Goal: Information Seeking & Learning: Find specific fact

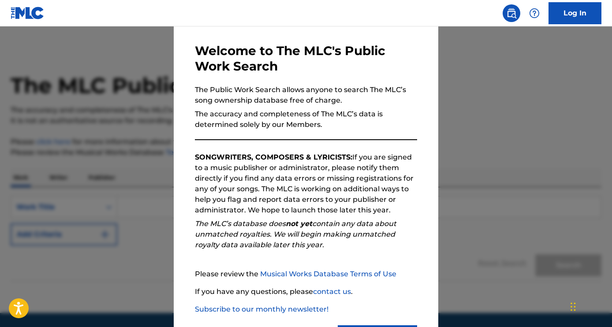
scroll to position [76, 0]
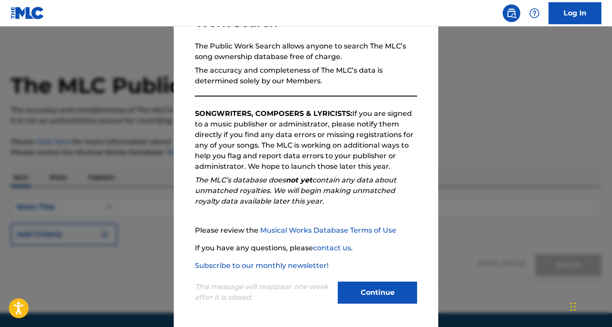
click at [386, 285] on button "Continue" at bounding box center [377, 293] width 79 height 22
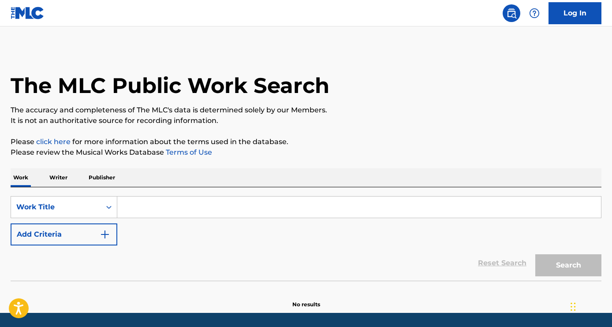
click at [252, 214] on input "Search Form" at bounding box center [359, 207] width 484 height 21
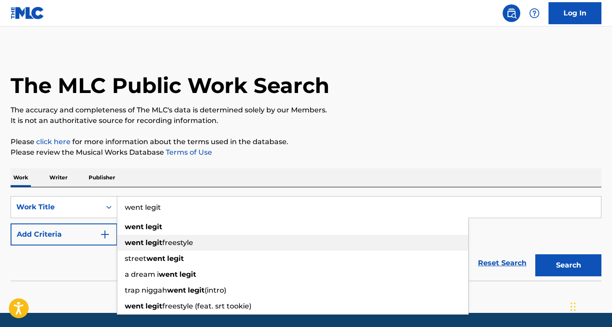
type input "went legit"
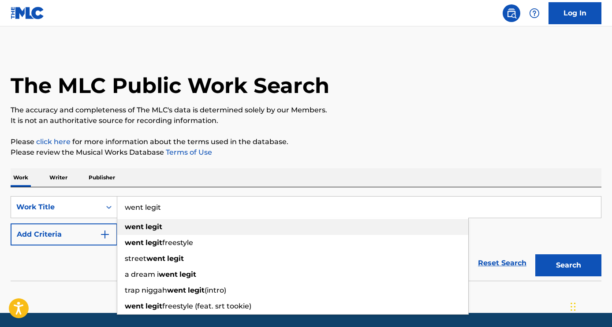
click at [184, 228] on div "went legit" at bounding box center [292, 227] width 351 height 16
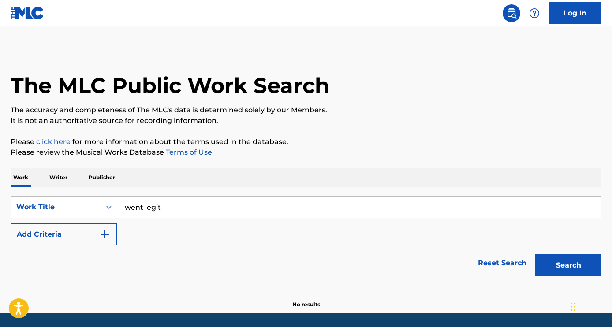
scroll to position [28, 0]
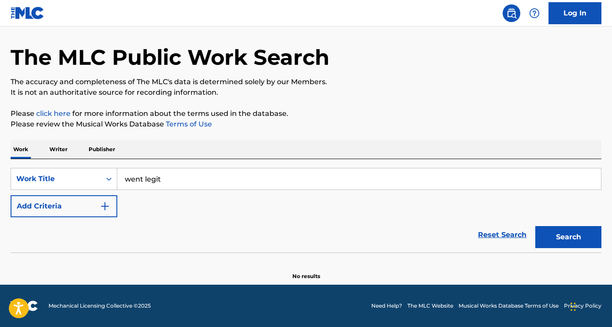
click at [181, 184] on input "went legit" at bounding box center [359, 179] width 484 height 21
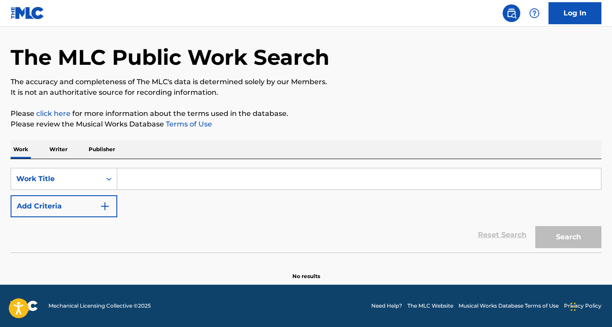
click at [76, 143] on div "Work Writer Publisher" at bounding box center [306, 149] width 591 height 19
click at [61, 150] on p "Writer" at bounding box center [58, 149] width 23 height 19
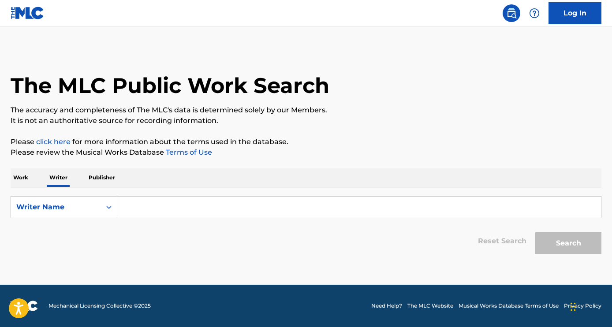
click at [191, 197] on input "Search Form" at bounding box center [359, 207] width 484 height 21
paste input "Herbert Randall Wright III"
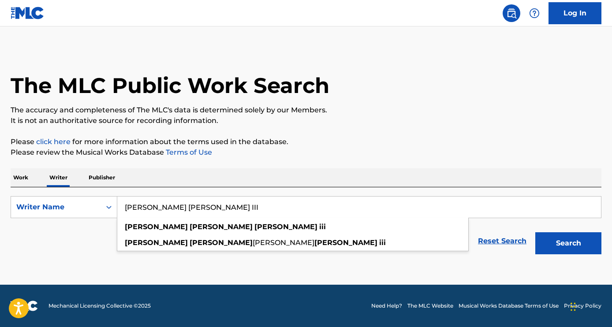
type input "Herbert Randall Wright III"
click at [560, 255] on div "Search" at bounding box center [566, 241] width 71 height 35
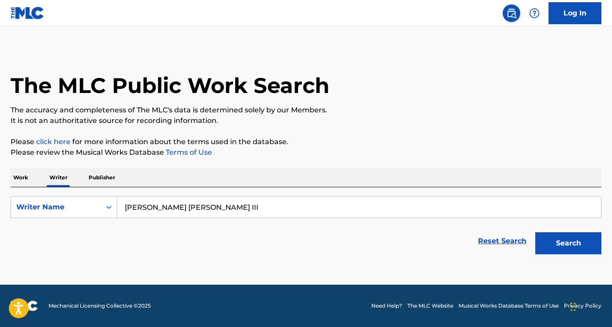
click at [560, 249] on button "Search" at bounding box center [568, 243] width 66 height 22
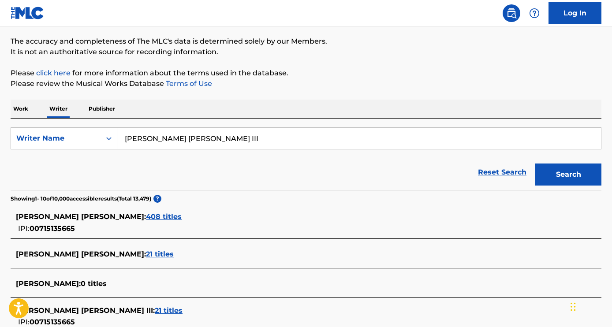
scroll to position [71, 0]
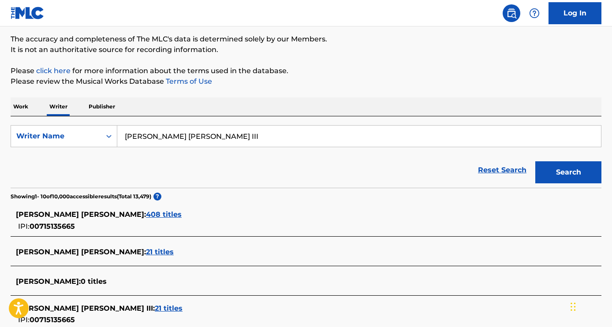
click at [154, 212] on span "408 titles" at bounding box center [164, 214] width 36 height 8
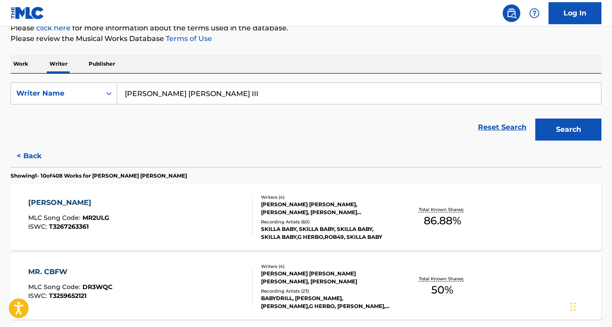
scroll to position [177, 0]
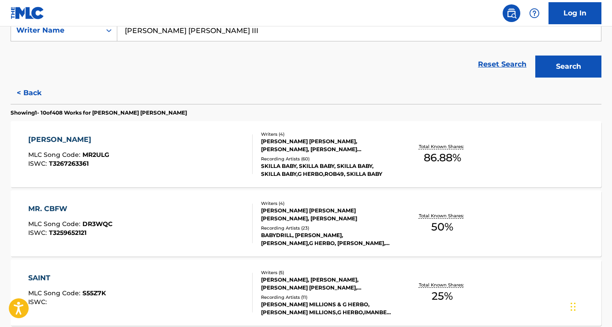
click at [316, 158] on div "Recording Artists ( 60 )" at bounding box center [327, 159] width 132 height 7
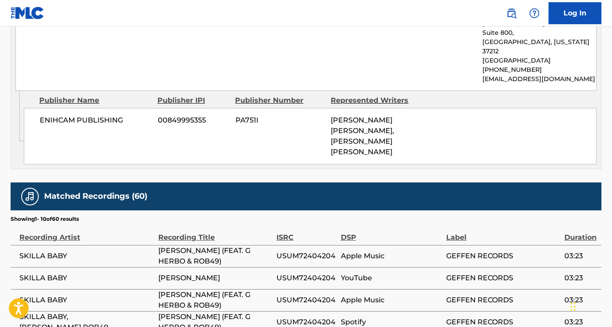
scroll to position [1052, 0]
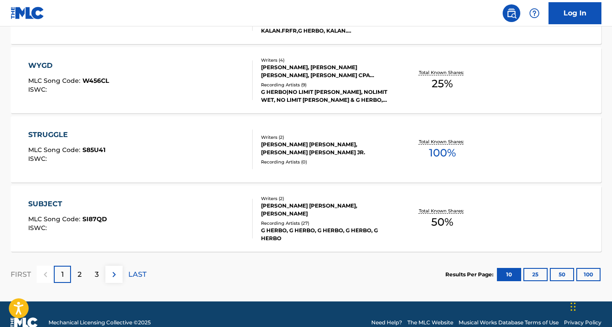
scroll to position [753, 0]
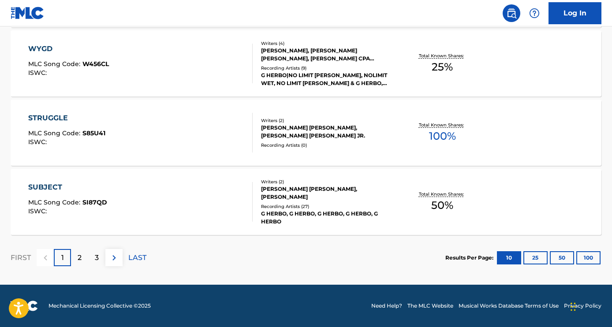
click at [83, 261] on div "2" at bounding box center [79, 257] width 17 height 17
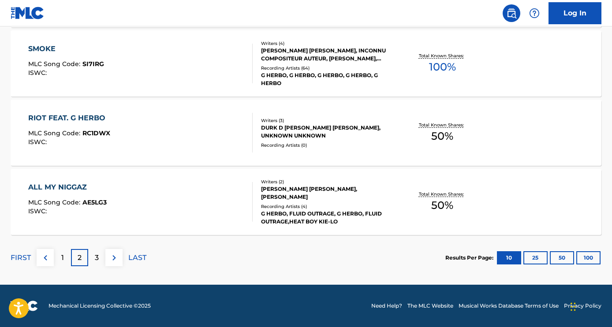
click at [100, 257] on div "3" at bounding box center [96, 257] width 17 height 17
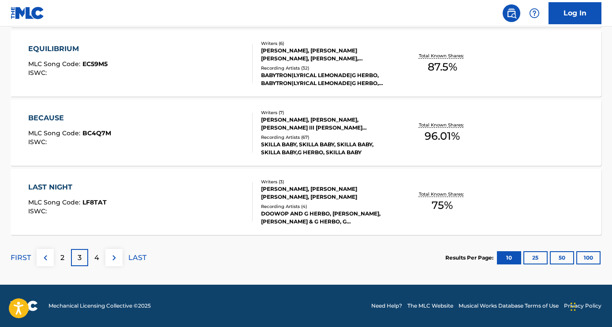
click at [315, 129] on div "MORRIS JONES, ZACHARY MULLETT, JULIUS III RIVERA, KEVIN ANDRE PRICE, HERBERT RA…" at bounding box center [327, 124] width 132 height 16
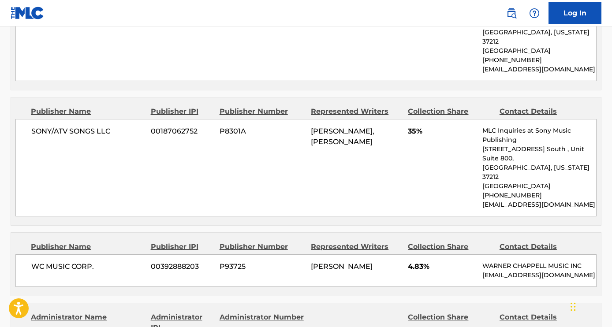
scroll to position [1056, 0]
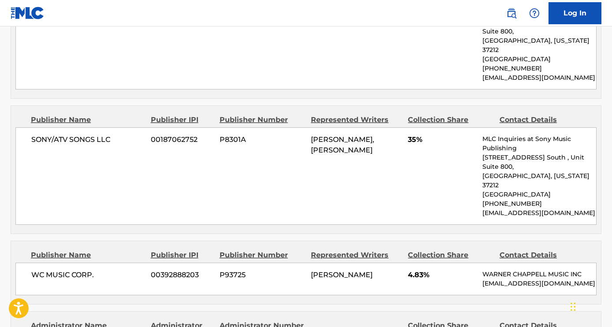
click at [367, 135] on span "TREVON GARDNER, TREVON GARDNER" at bounding box center [343, 144] width 64 height 19
click at [366, 135] on span "TREVON GARDNER, TREVON GARDNER" at bounding box center [343, 144] width 64 height 19
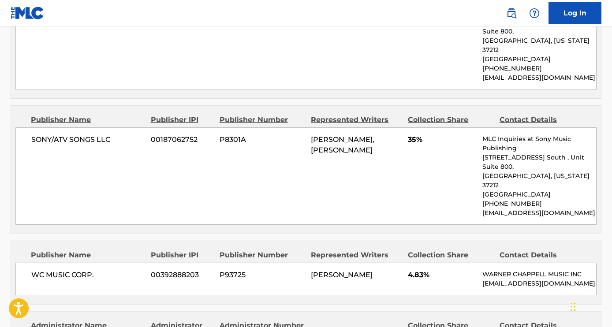
click at [366, 135] on span "TREVON GARDNER, TREVON GARDNER" at bounding box center [343, 144] width 64 height 19
drag, startPoint x: 378, startPoint y: 130, endPoint x: 312, endPoint y: 132, distance: 66.6
click at [312, 135] on span "TREVON GARDNER, TREVON GARDNER" at bounding box center [343, 144] width 64 height 19
copy span "TREVON GARDNER"
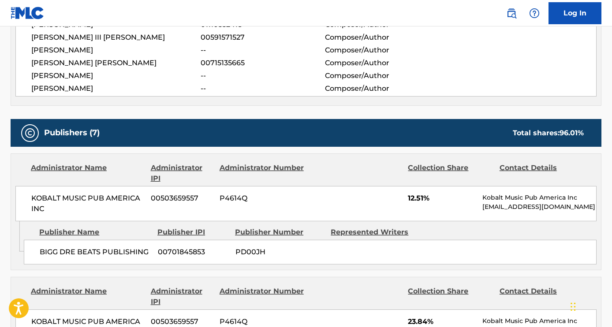
scroll to position [0, 0]
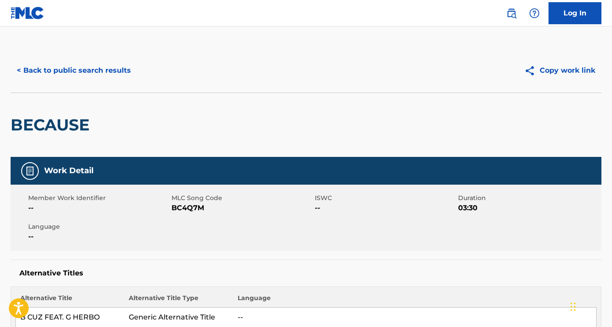
click at [73, 69] on button "< Back to public search results" at bounding box center [74, 71] width 127 height 22
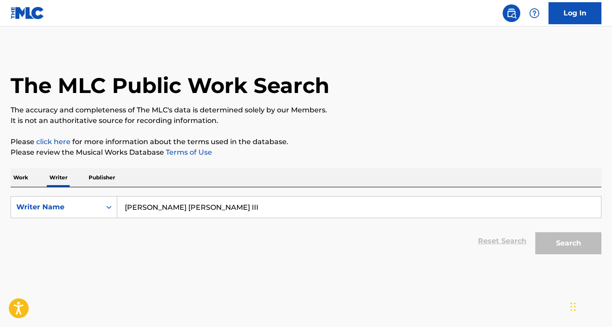
scroll to position [5, 0]
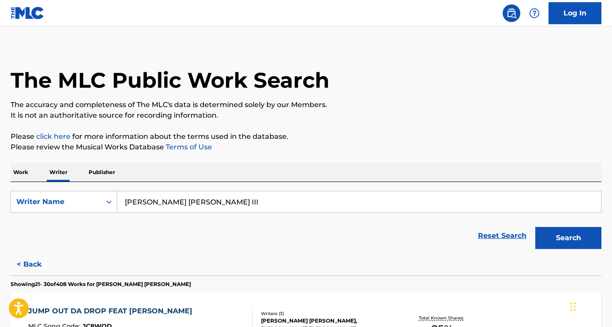
click at [187, 198] on input "Herbert Randall Wright III" at bounding box center [359, 201] width 484 height 21
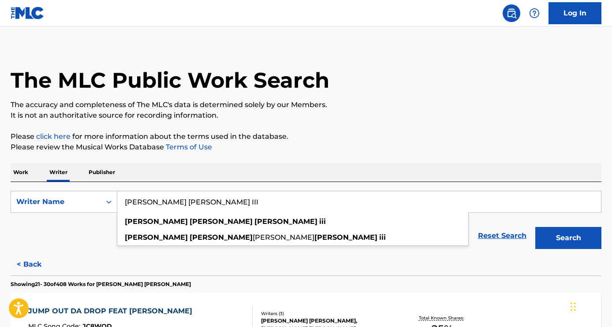
click at [187, 198] on input "Herbert Randall Wright III" at bounding box center [359, 201] width 484 height 21
paste input "TREVON GARDNER"
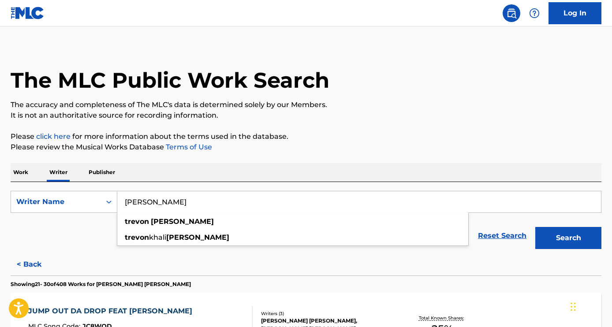
type input "TREVON GARDNER"
click at [551, 236] on button "Search" at bounding box center [568, 238] width 66 height 22
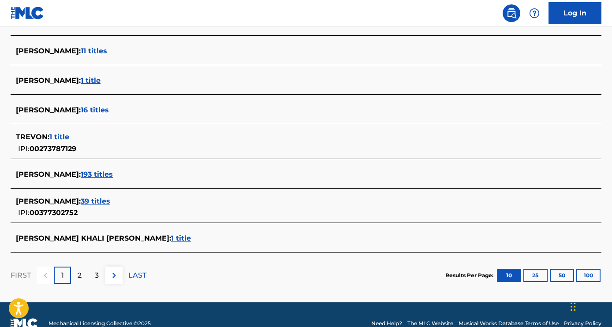
scroll to position [331, 0]
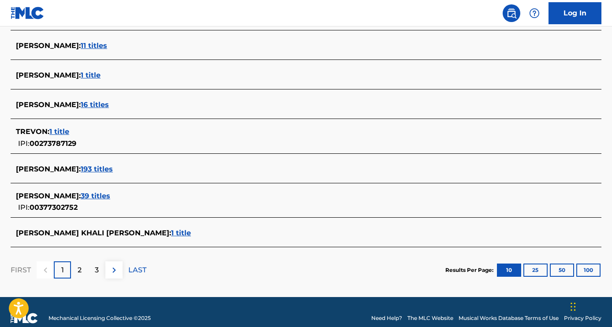
click at [110, 196] on span "39 titles" at bounding box center [96, 196] width 30 height 8
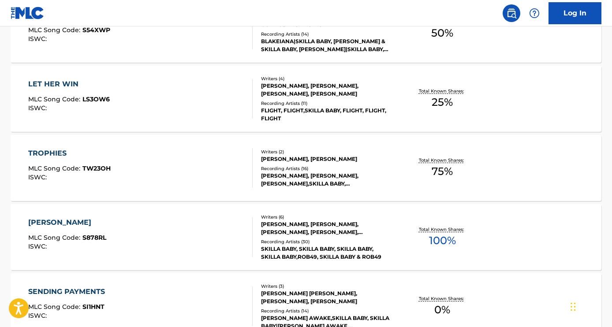
scroll to position [510, 0]
click at [306, 234] on div "DIEGO JAVIER AVENDANO, ROBERT THOMAS, TREVON GARDNER, DEMETRIUS BELL, JOSEPH CH…" at bounding box center [327, 228] width 132 height 16
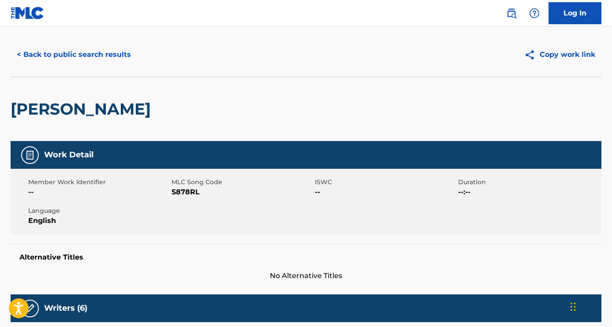
scroll to position [12, 0]
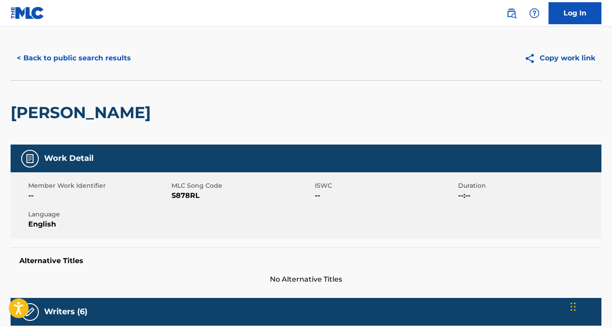
click at [76, 65] on button "< Back to public search results" at bounding box center [74, 58] width 127 height 22
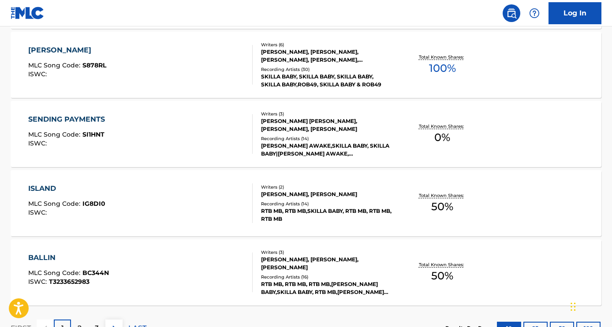
scroll to position [753, 0]
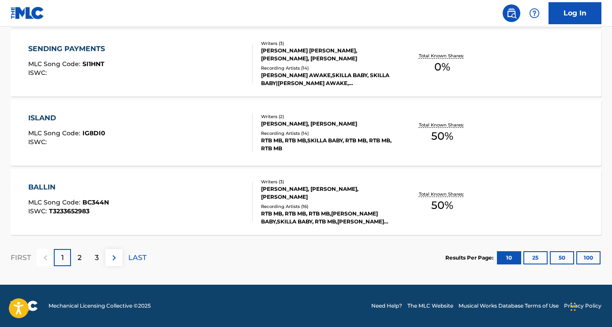
click at [83, 261] on div "2" at bounding box center [79, 257] width 17 height 17
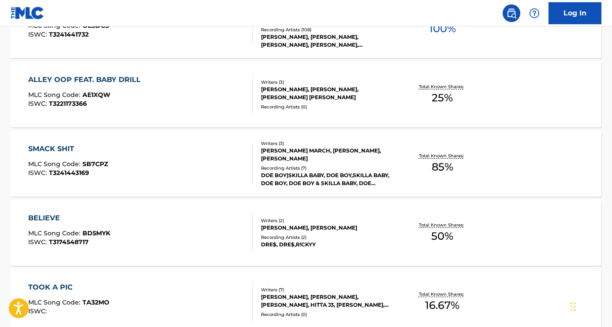
scroll to position [374, 0]
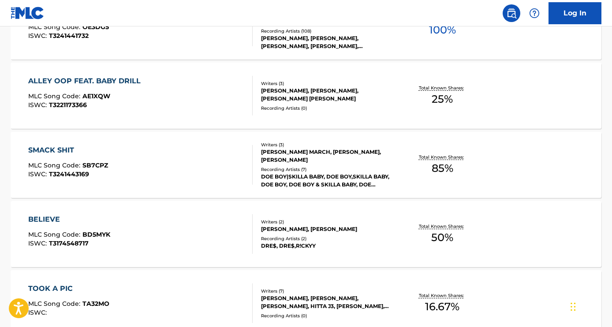
click at [350, 173] on div "DOE BOY|SKILLA BABY, DOE BOY,SKILLA BABY, DOE BOY, DOE BOY & SKILLA BABY, DOE B…" at bounding box center [327, 181] width 132 height 16
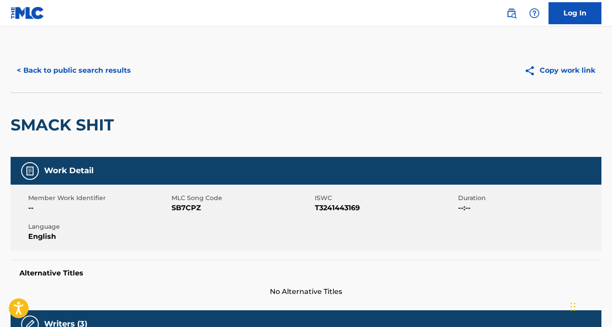
click at [94, 78] on button "< Back to public search results" at bounding box center [74, 71] width 127 height 22
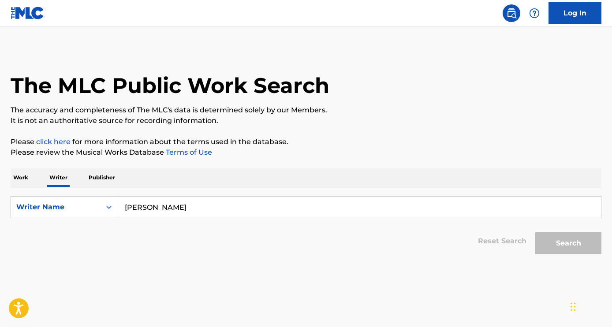
scroll to position [5, 0]
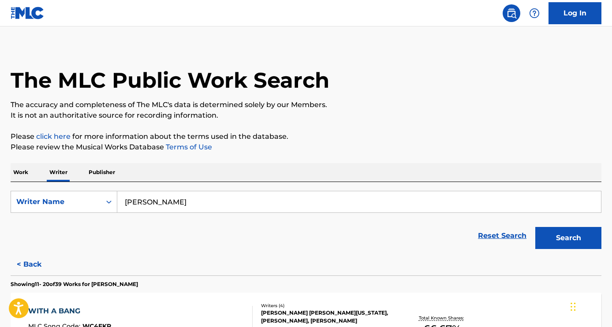
click at [176, 198] on input "TREVON GARDNER" at bounding box center [359, 201] width 484 height 21
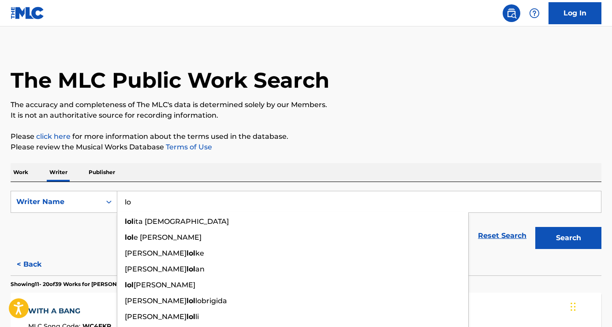
type input "l"
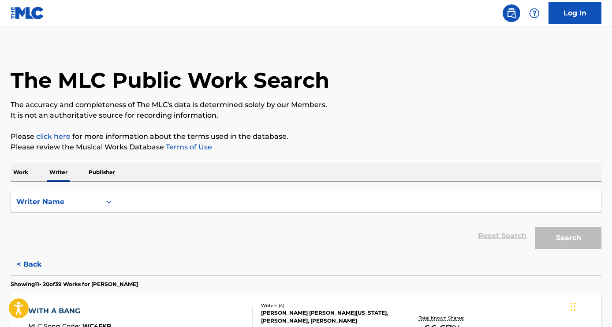
paste input "Shyniece Deneen Thomas"
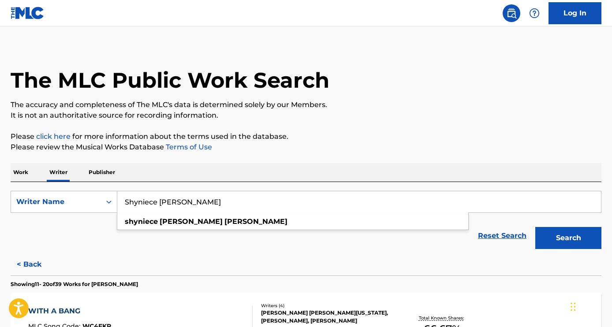
type input "Shyniece Deneen Thomas"
click at [593, 241] on button "Search" at bounding box center [568, 238] width 66 height 22
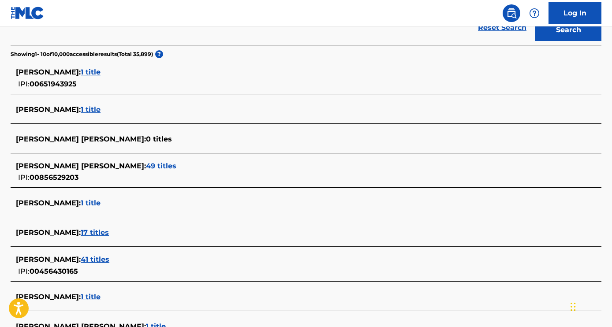
scroll to position [225, 0]
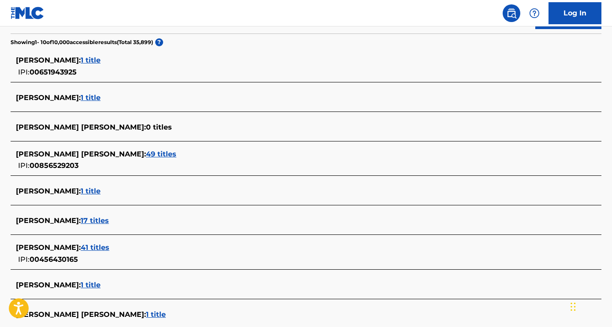
click at [103, 225] on div "SHYNIECE THOMAS : 17 titles" at bounding box center [295, 221] width 558 height 11
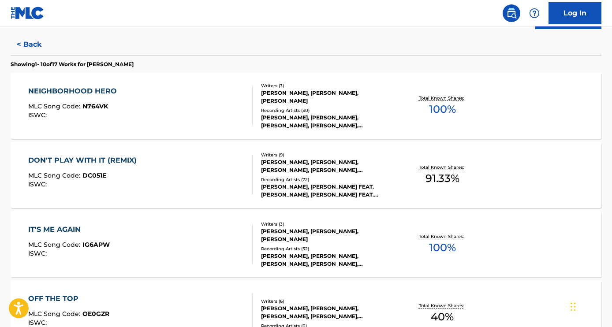
click at [325, 118] on div "LOLA BROOKE, LOLA BROOKE, LOLA BROOKE, LOLA BROOKE, LOLA BROOKE" at bounding box center [327, 122] width 132 height 16
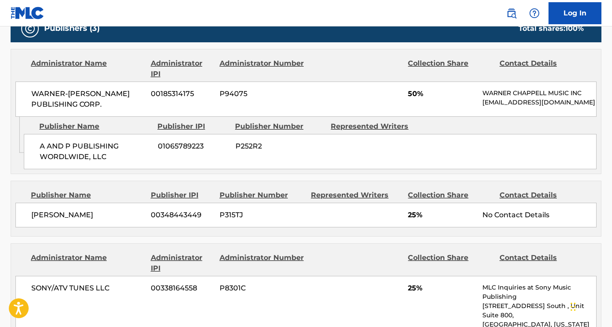
scroll to position [399, 0]
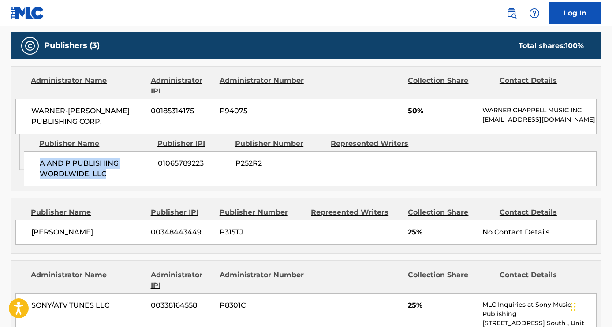
drag, startPoint x: 105, startPoint y: 181, endPoint x: 39, endPoint y: 173, distance: 66.2
click at [39, 173] on div "A AND P PUBLISHING WORDLWIDE, LLC 01065789223 P252R2" at bounding box center [310, 168] width 573 height 35
copy span "A AND P PUBLISHING WORDLWIDE, LLC"
click at [395, 134] on div "WARNER-TAMERLANE PUBLISHING CORP. 00185314175 P94075 50% WARNER CHAPPELL MUSIC …" at bounding box center [305, 116] width 581 height 35
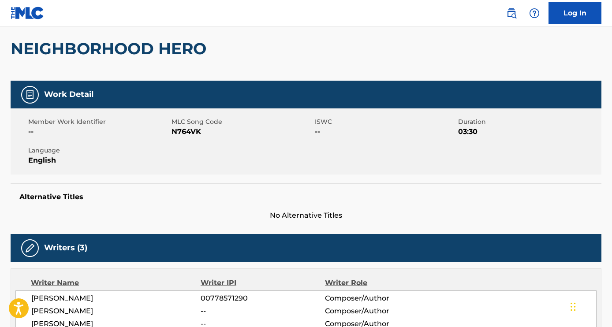
scroll to position [0, 0]
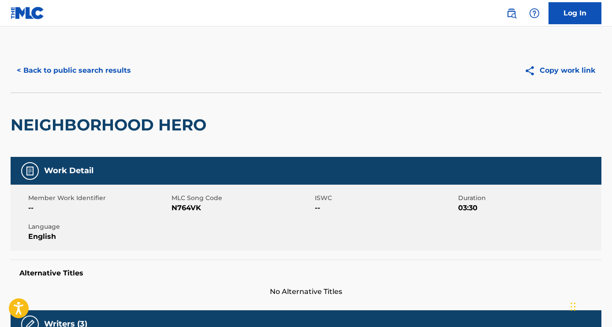
click at [63, 61] on button "< Back to public search results" at bounding box center [74, 71] width 127 height 22
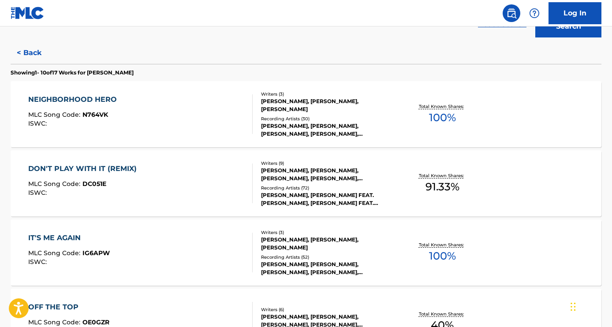
scroll to position [219, 0]
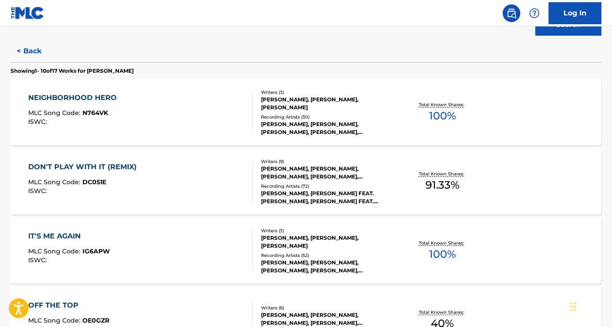
click at [349, 174] on div "RICHARD WIGGINS, FLETCHER REDD, CARESHA ROMEKA BROWNLEE, ALYSSA STEPHENS, JAHDI…" at bounding box center [327, 173] width 132 height 16
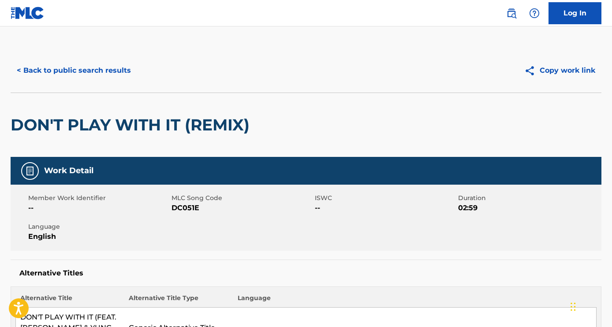
click at [54, 74] on button "< Back to public search results" at bounding box center [74, 71] width 127 height 22
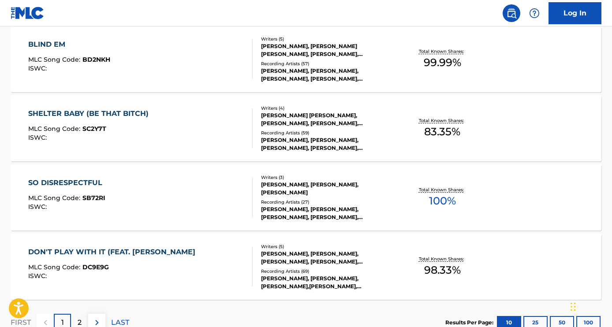
scroll to position [691, 0]
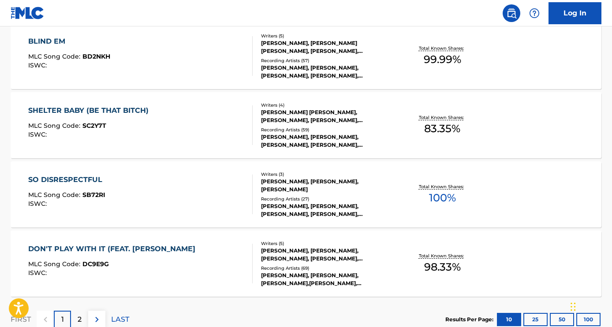
click at [296, 210] on div "LOLA BROOKE, LOLA BROOKE, LOLA BROOKE, LOLA BROOKE, LOLA BROOKE" at bounding box center [327, 210] width 132 height 16
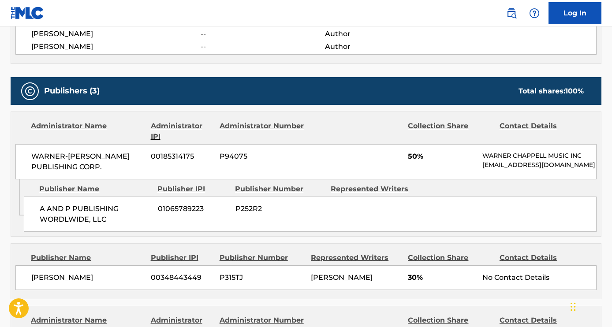
scroll to position [325, 0]
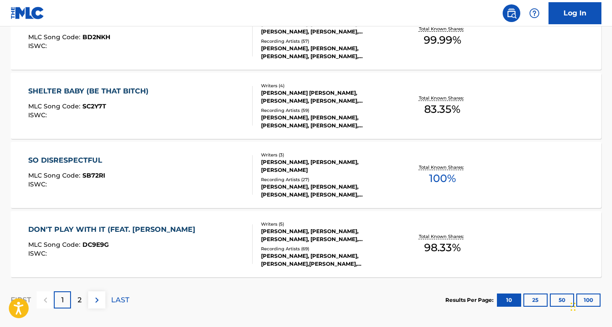
scroll to position [713, 0]
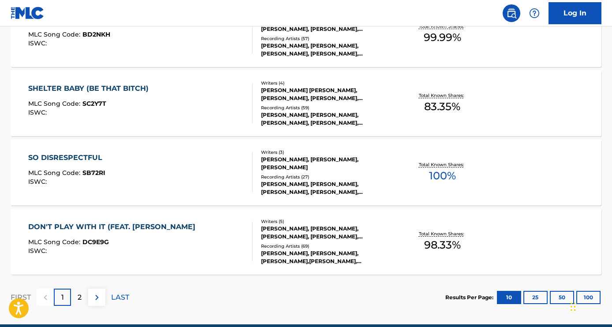
click at [323, 237] on div "DEANDRE SUMPTER, COLIN MURRAY, SHYNIECE THOMAS, JAHDIRA ATKINS, KADIR FRANKLIN" at bounding box center [327, 233] width 132 height 16
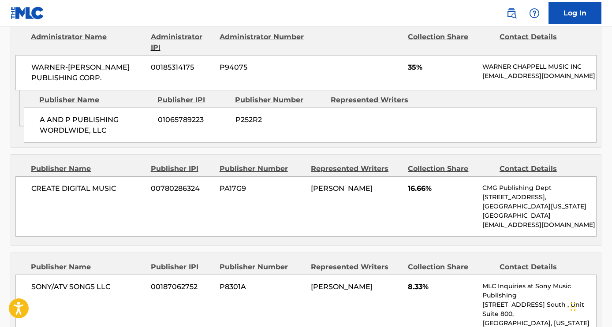
scroll to position [1003, 0]
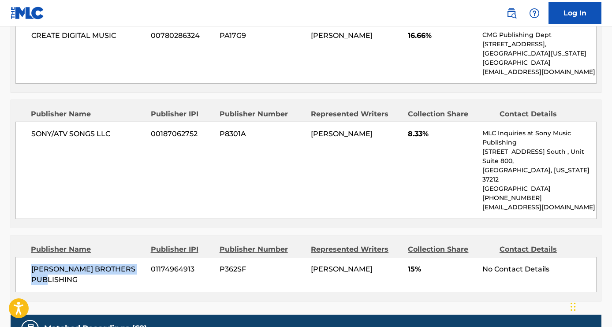
drag, startPoint x: 85, startPoint y: 225, endPoint x: 24, endPoint y: 218, distance: 61.2
click at [24, 257] on div "REAVES BROTHERS PUBLISHING 01174964913 P362SF JAHDIRA ATKINS 15% No Contact Det…" at bounding box center [305, 274] width 581 height 35
copy span "REAVES BROTHERS PUBLISHING"
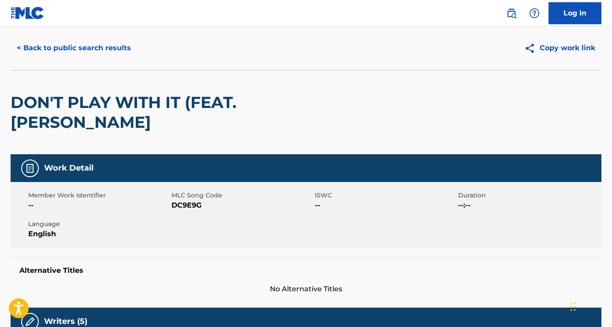
scroll to position [0, 0]
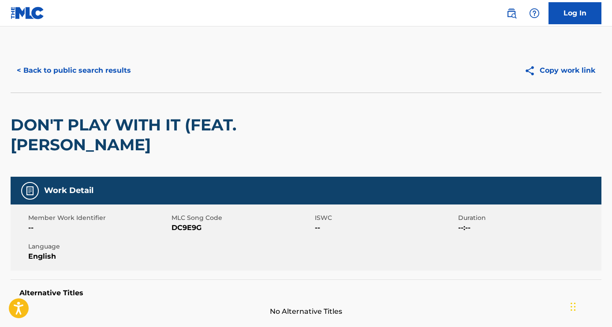
click at [38, 77] on button "< Back to public search results" at bounding box center [74, 71] width 127 height 22
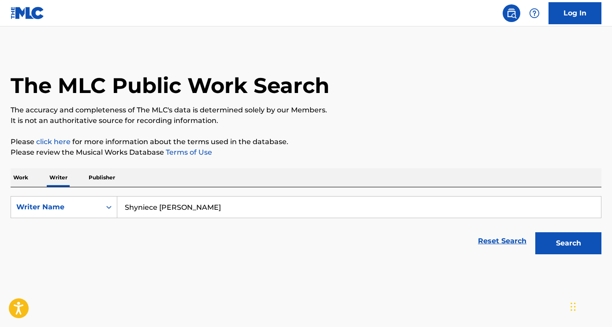
scroll to position [5, 0]
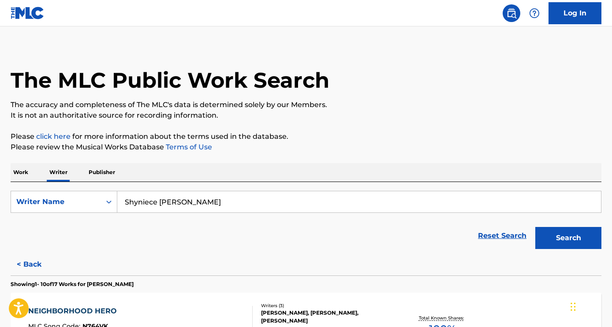
click at [226, 205] on input "Shyniece Deneen Thomas" at bounding box center [359, 201] width 484 height 21
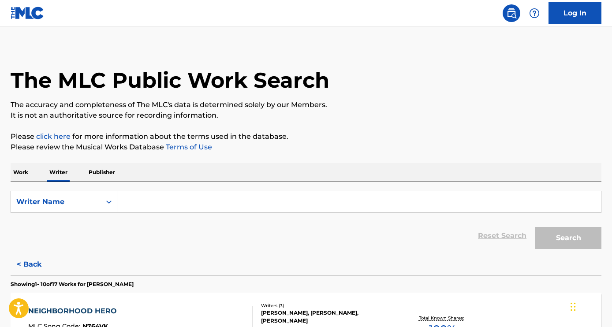
paste input "Marcellus Rayvon Register"
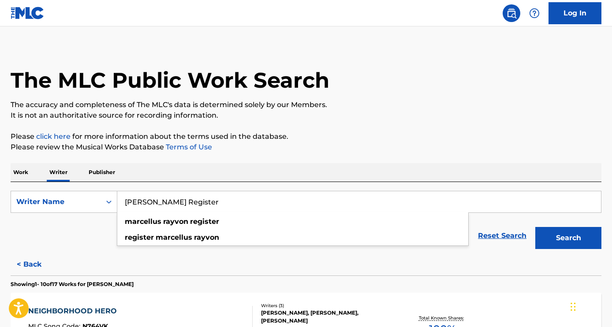
type input "Marcellus Rayvon Register"
click at [554, 247] on button "Search" at bounding box center [568, 238] width 66 height 22
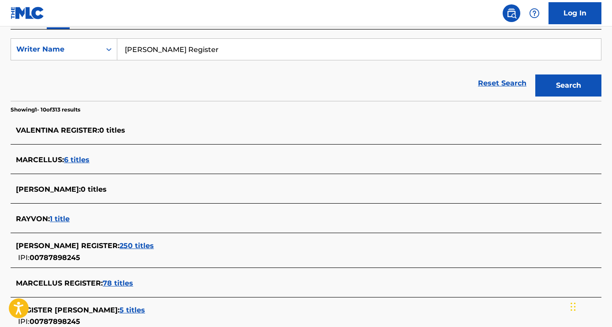
scroll to position [160, 0]
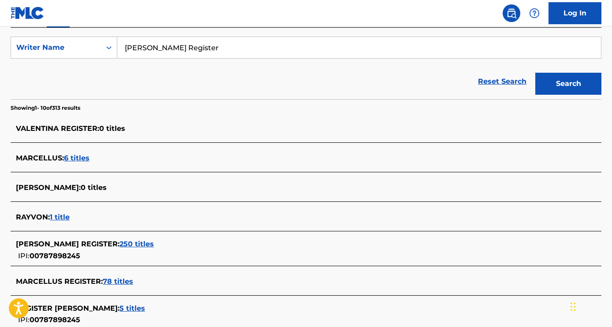
click at [154, 247] on span "250 titles" at bounding box center [137, 244] width 34 height 8
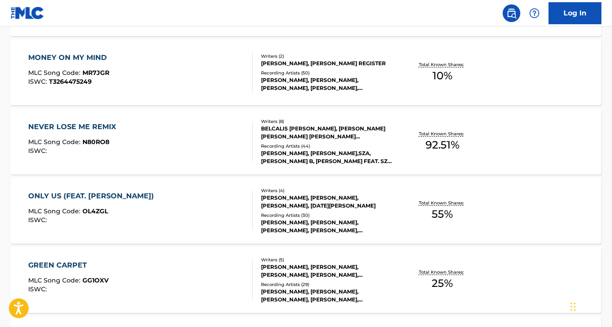
scroll to position [534, 0]
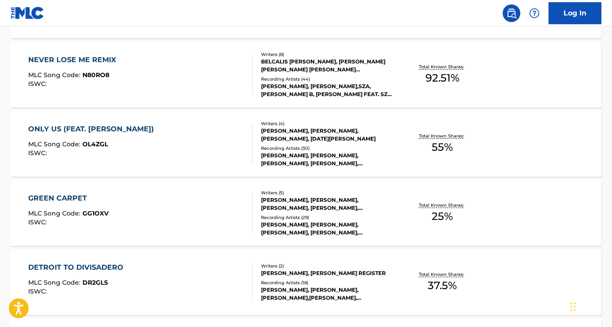
click at [343, 92] on div "FLO MILLI, FLO MILLI,SZA,CARDI B, FLO MILLI FEAT. SZA & CARDI B, FLO MILLI, FLO…" at bounding box center [327, 90] width 132 height 16
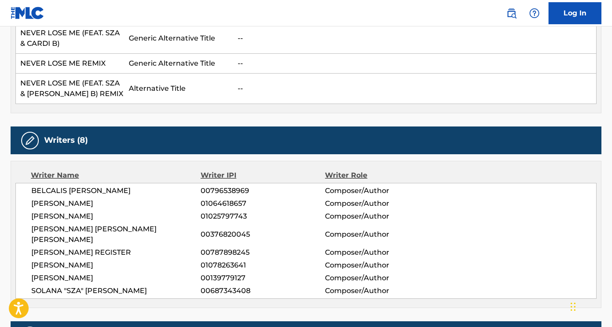
scroll to position [288, 0]
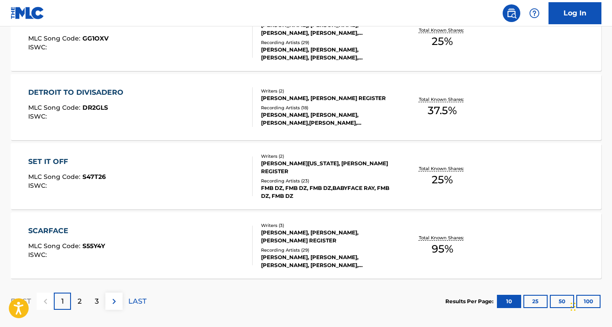
scroll to position [711, 0]
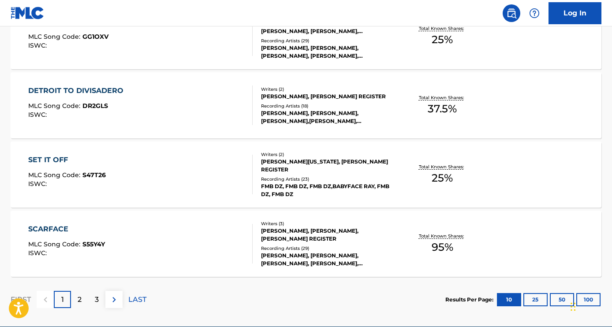
click at [79, 303] on p "2" at bounding box center [80, 300] width 4 height 11
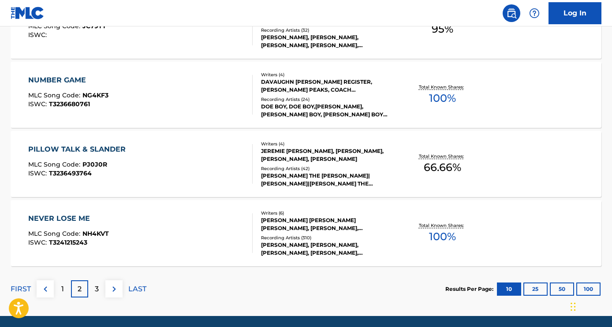
scroll to position [719, 0]
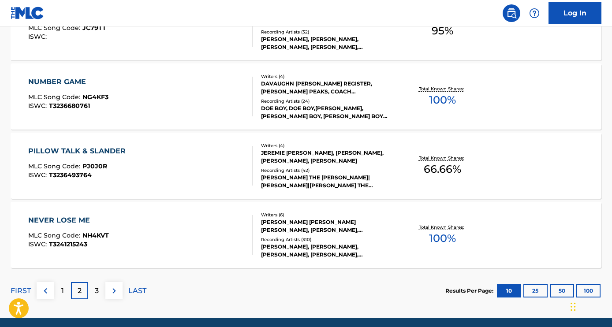
click at [283, 229] on div "TAMIA MONIQUE SR CARTER, DOUGLAS FORD, MARCELLUS RAYVON REGISTER, GERALD HENRY,…" at bounding box center [327, 226] width 132 height 16
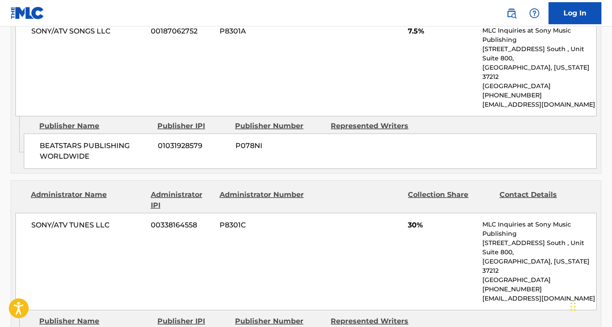
scroll to position [773, 0]
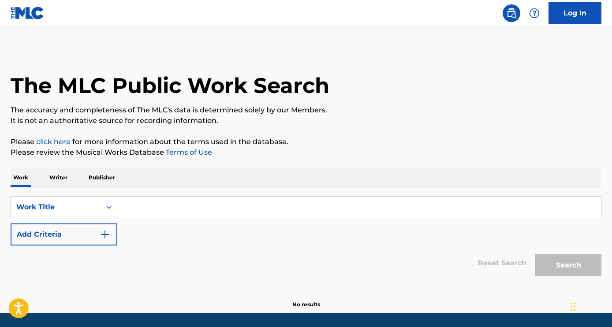
click at [74, 176] on div "Work Writer Publisher" at bounding box center [306, 178] width 591 height 19
click at [64, 178] on p "Writer" at bounding box center [58, 178] width 23 height 19
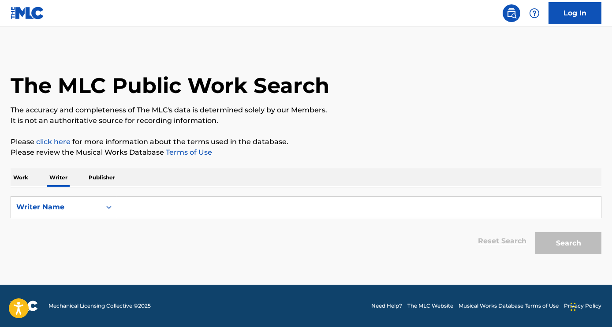
click at [165, 197] on input "Search Form" at bounding box center [359, 207] width 484 height 21
paste input "Ama [PERSON_NAME]"
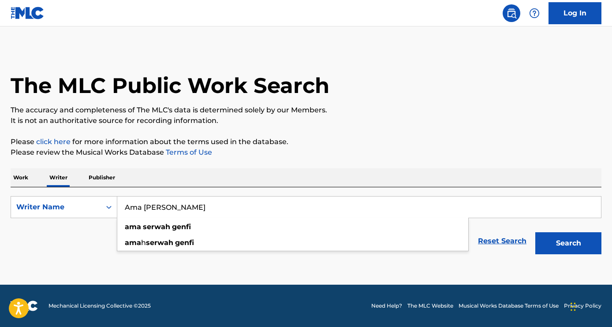
type input "Ama [PERSON_NAME]"
click at [559, 244] on button "Search" at bounding box center [568, 243] width 66 height 22
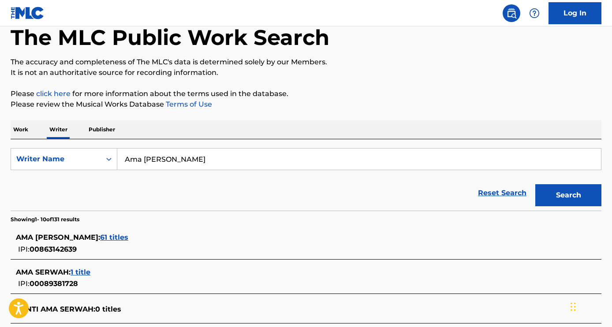
scroll to position [45, 0]
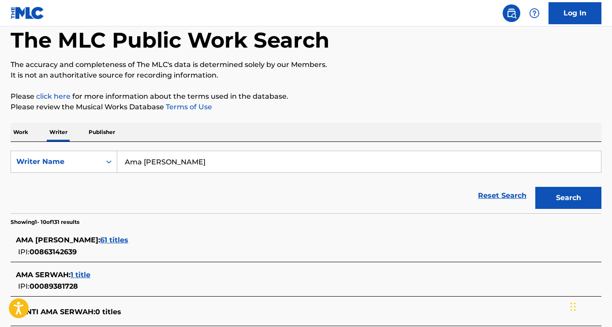
click at [102, 241] on span "61 titles" at bounding box center [114, 240] width 28 height 8
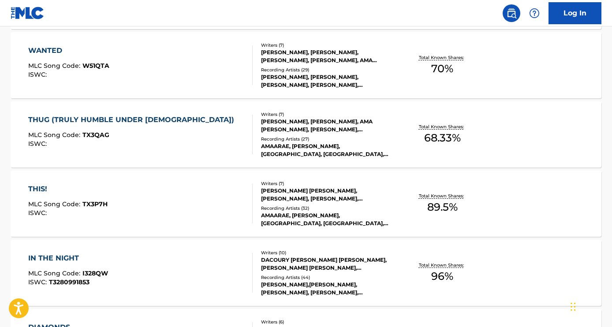
scroll to position [354, 0]
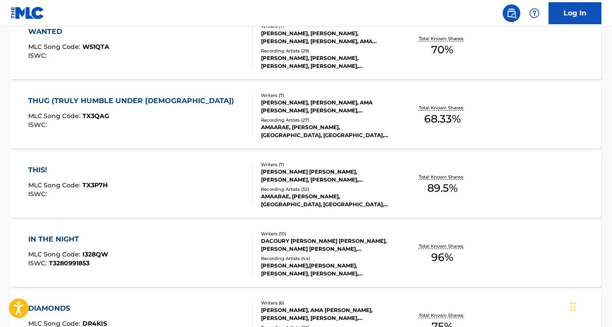
click at [345, 268] on div "[PERSON_NAME],[PERSON_NAME],[PERSON_NAME], [PERSON_NAME], [PERSON_NAME],[PERSON…" at bounding box center [327, 270] width 132 height 16
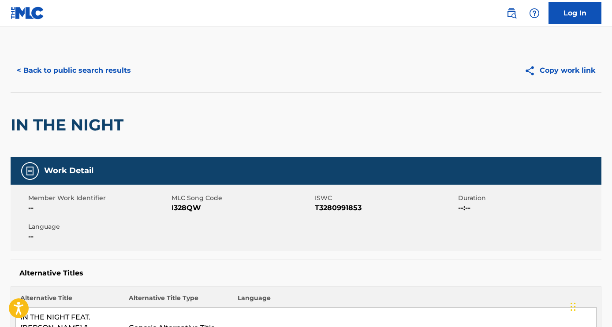
click at [93, 64] on button "< Back to public search results" at bounding box center [74, 71] width 127 height 22
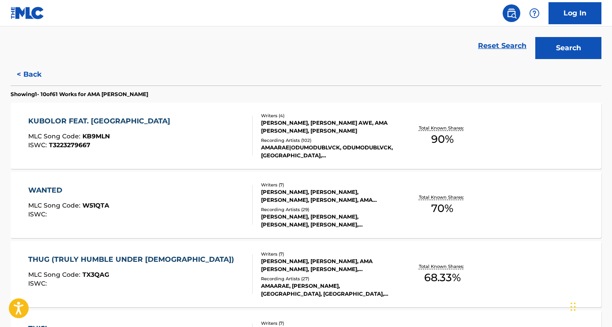
scroll to position [371, 0]
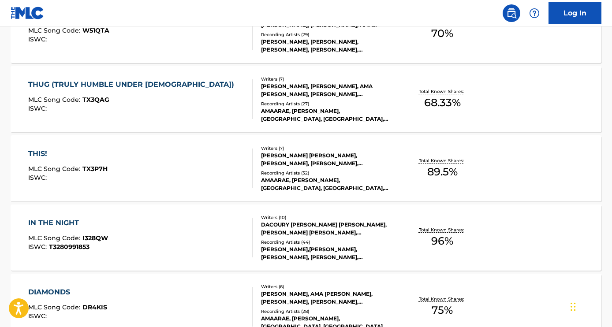
click at [335, 108] on div "AMAARAE, [PERSON_NAME], [GEOGRAPHIC_DATA], [GEOGRAPHIC_DATA], [GEOGRAPHIC_DATA]" at bounding box center [327, 115] width 132 height 16
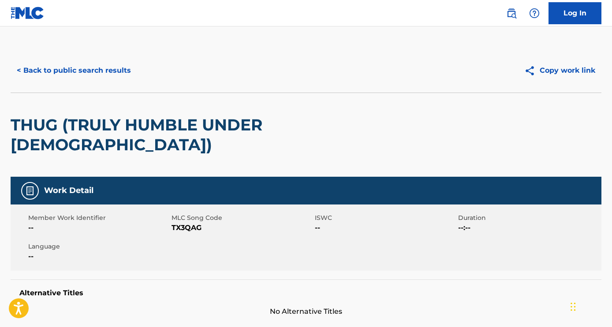
click at [75, 76] on button "< Back to public search results" at bounding box center [74, 71] width 127 height 22
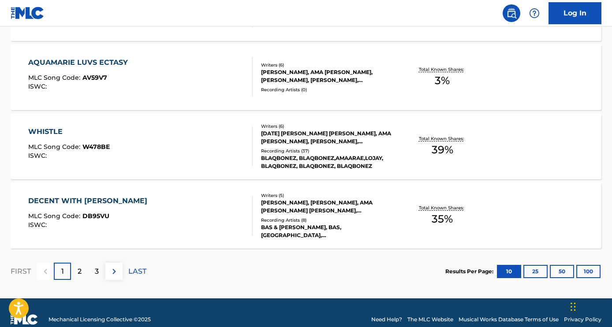
scroll to position [743, 0]
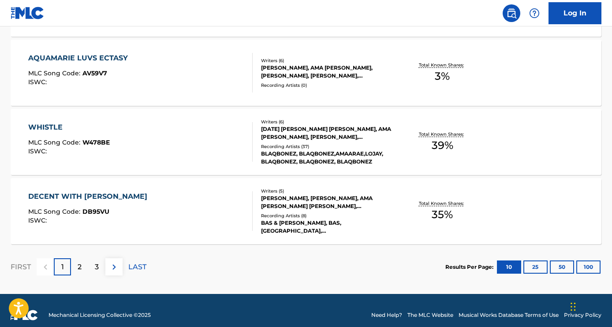
click at [93, 265] on div "3" at bounding box center [96, 266] width 17 height 17
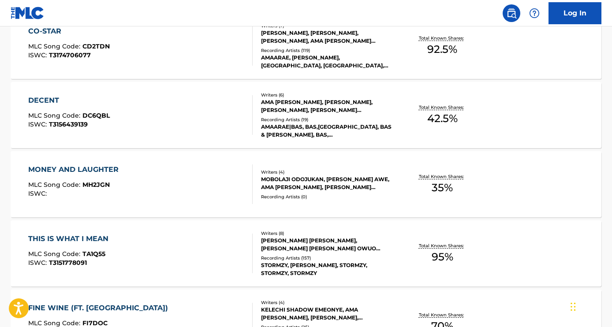
scroll to position [298, 0]
